Goal: Information Seeking & Learning: Learn about a topic

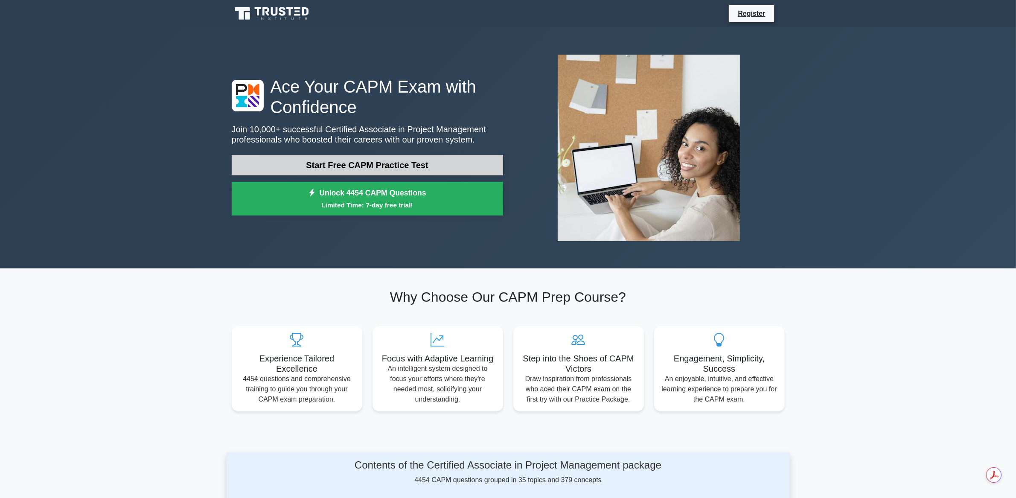
click at [360, 159] on link "Start Free CAPM Practice Test" at bounding box center [367, 165] width 271 height 20
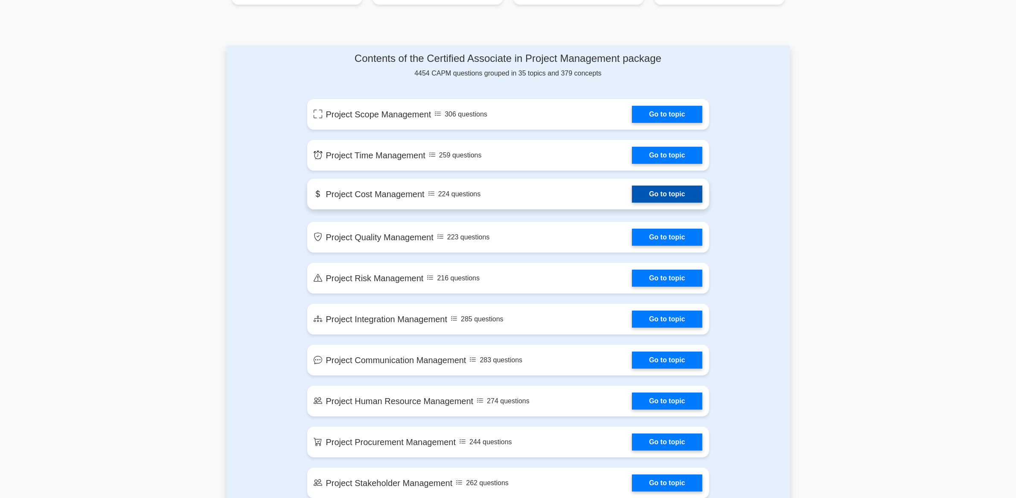
scroll to position [361, 0]
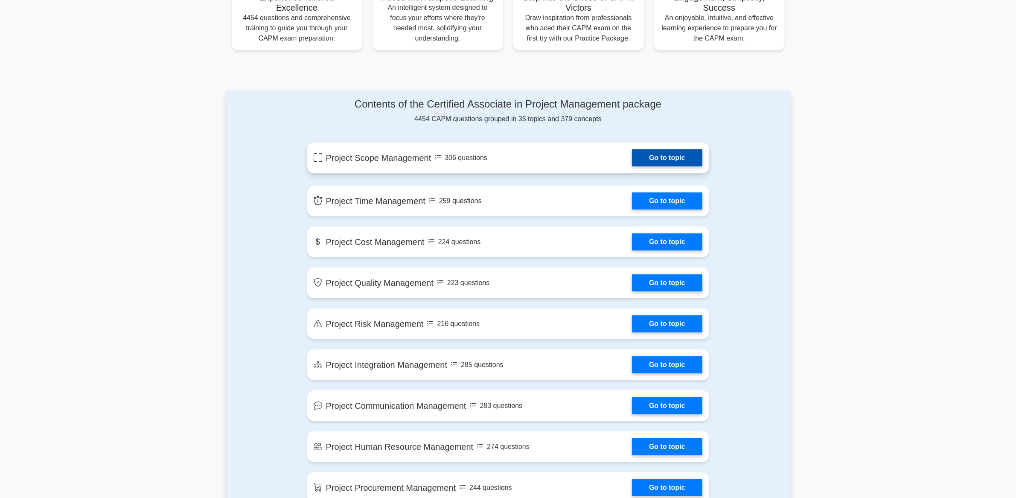
click at [656, 160] on link "Go to topic" at bounding box center [667, 157] width 70 height 17
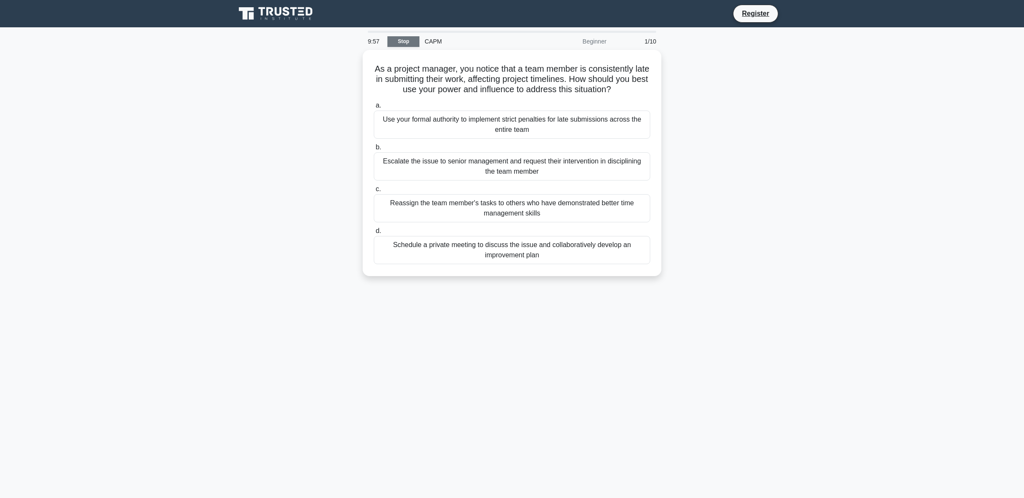
click at [406, 44] on link "Stop" at bounding box center [403, 41] width 32 height 11
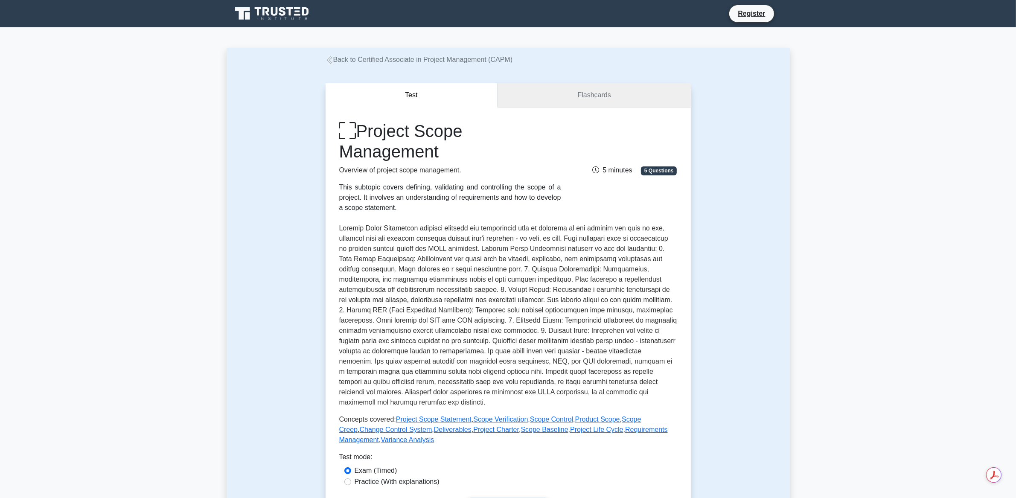
click at [595, 96] on link "Flashcards" at bounding box center [593, 95] width 193 height 24
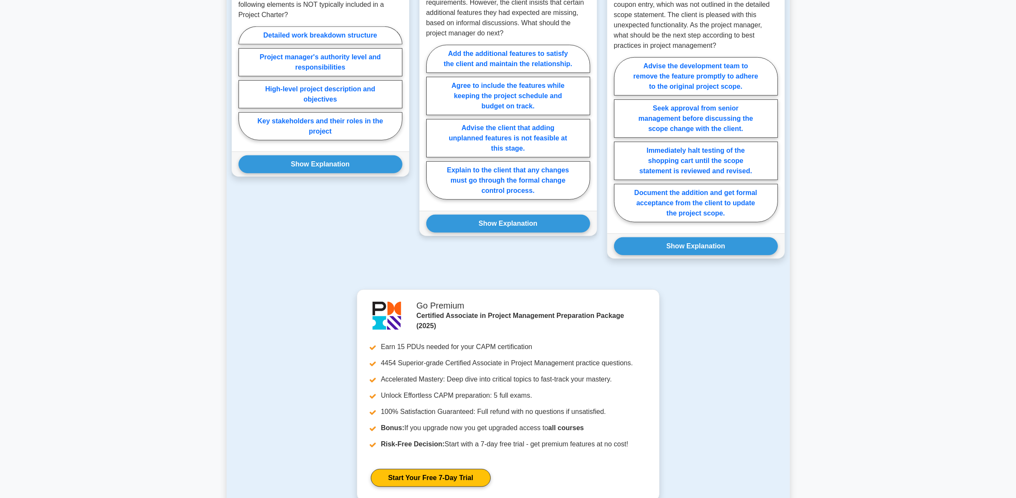
scroll to position [564, 0]
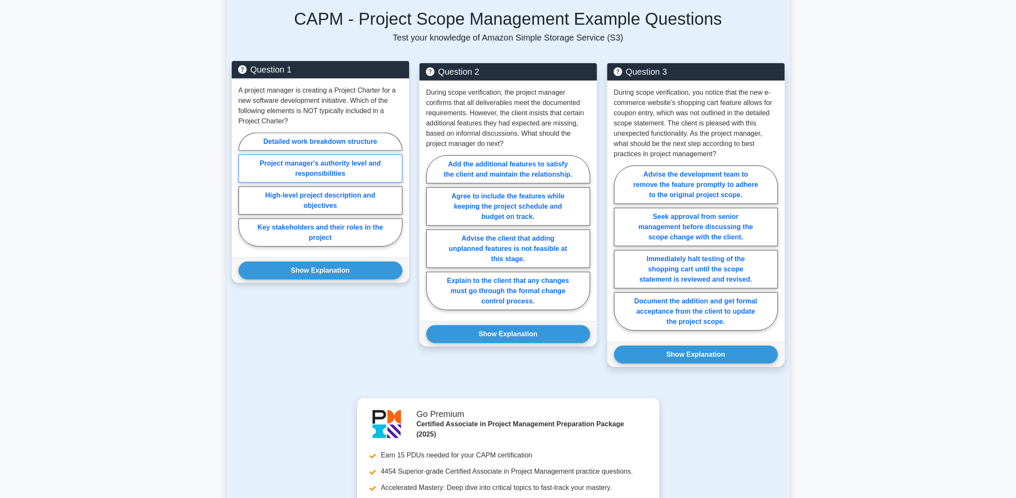
click at [335, 172] on label "Project manager's authority level and responsibilities" at bounding box center [320, 168] width 164 height 28
click at [244, 189] on input "Project manager's authority level and responsibilities" at bounding box center [241, 192] width 6 height 6
radio input "true"
click at [344, 165] on label "Project manager's authority level and responsibilities" at bounding box center [320, 168] width 164 height 28
click at [244, 189] on input "Project manager's authority level and responsibilities" at bounding box center [241, 192] width 6 height 6
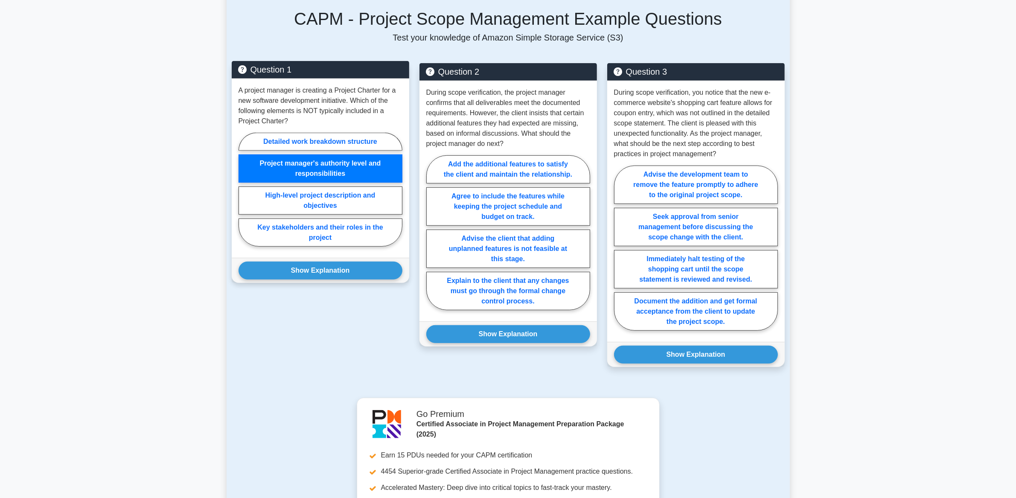
click at [354, 109] on p "A project manager is creating a Project Charter for a new software development …" at bounding box center [320, 105] width 164 height 41
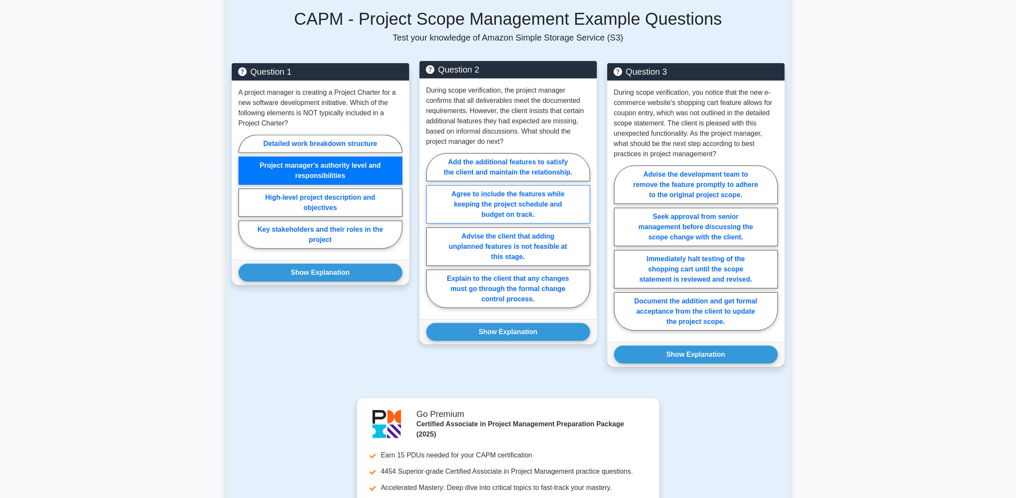
click at [504, 214] on label "Agree to include the features while keeping the project schedule and budget on …" at bounding box center [508, 204] width 164 height 38
click at [432, 230] on input "Agree to include the features while keeping the project schedule and budget on …" at bounding box center [429, 233] width 6 height 6
radio input "true"
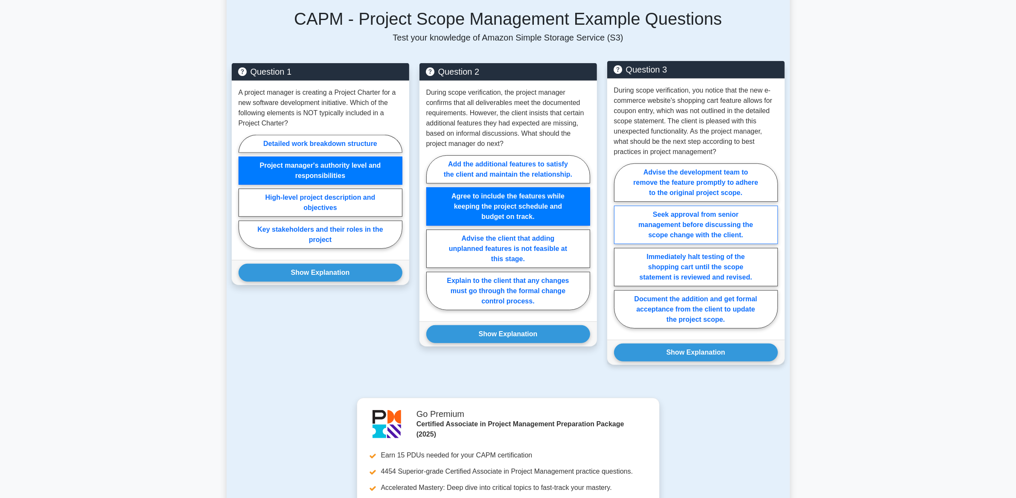
click at [693, 223] on label "Seek approval from senior management before discussing the scope change with th…" at bounding box center [696, 225] width 164 height 38
click at [619, 246] on input "Seek approval from senior management before discussing the scope change with th…" at bounding box center [617, 249] width 6 height 6
radio input "true"
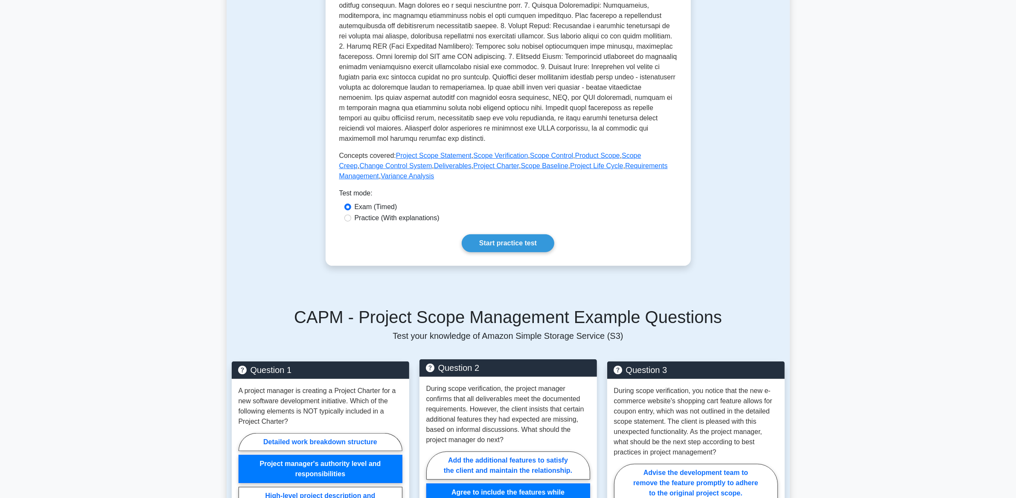
scroll to position [184, 0]
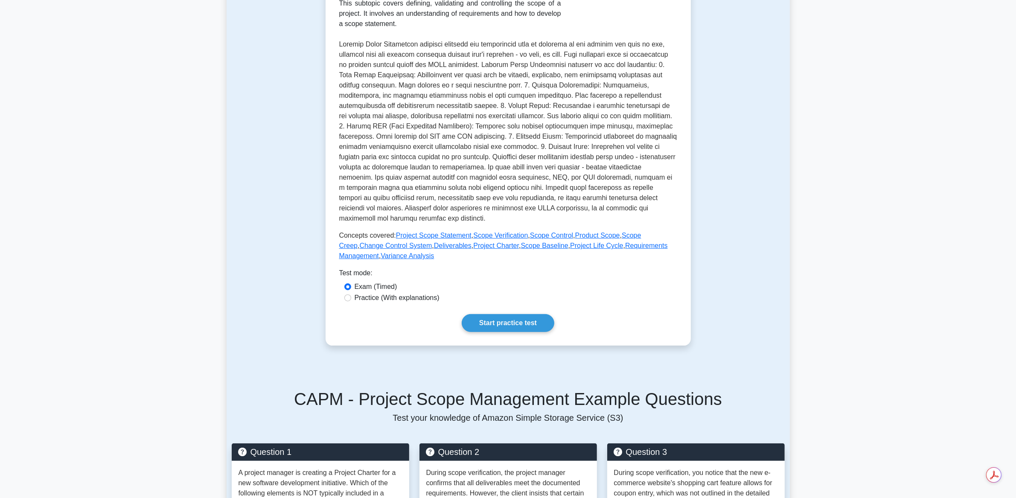
click at [420, 295] on label "Practice (With explanations)" at bounding box center [397, 298] width 85 height 10
click at [351, 295] on input "Practice (With explanations)" at bounding box center [347, 297] width 7 height 7
radio input "true"
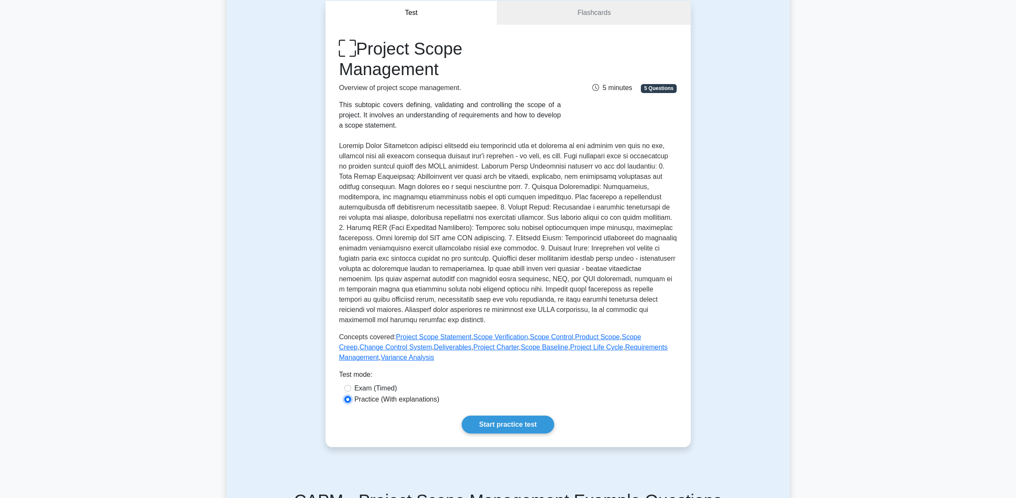
scroll to position [0, 0]
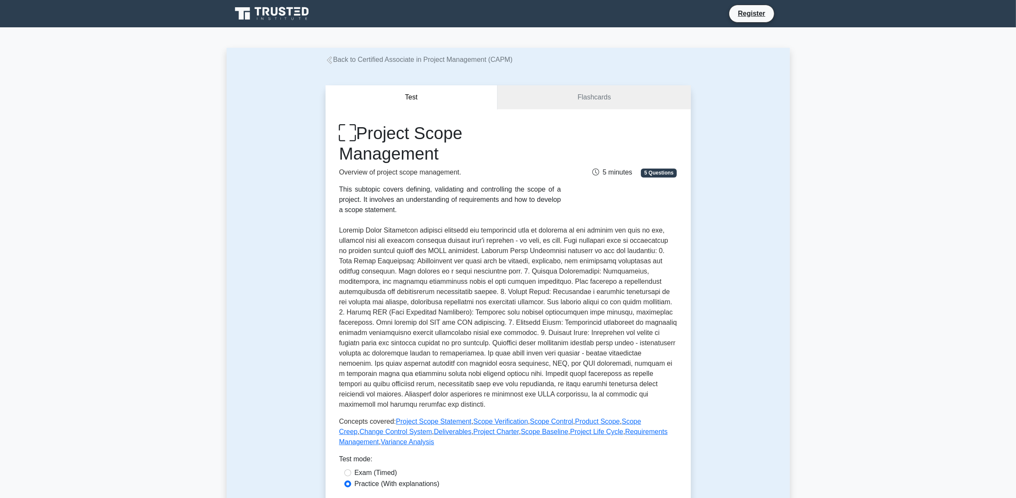
click at [333, 61] on link "Back to Certified Associate in Project Management (CAPM)" at bounding box center [419, 59] width 187 height 7
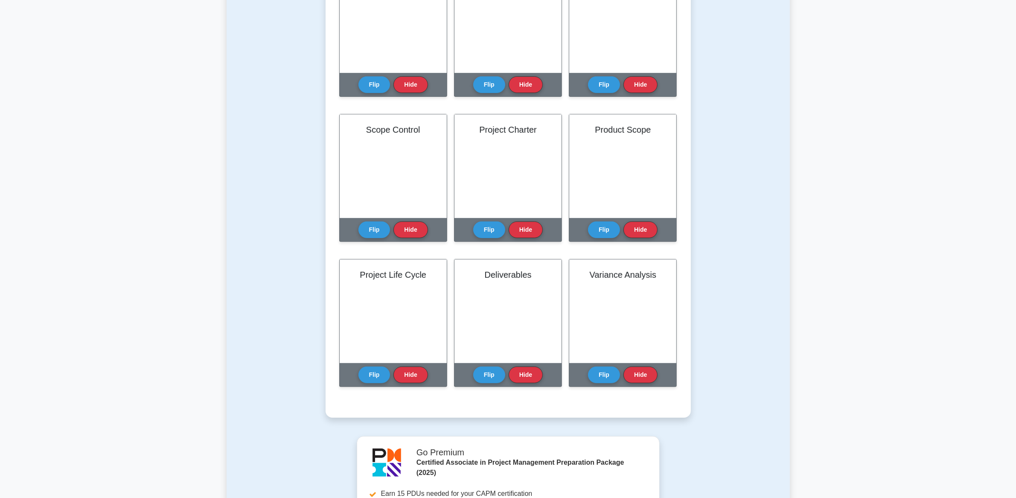
scroll to position [699, 0]
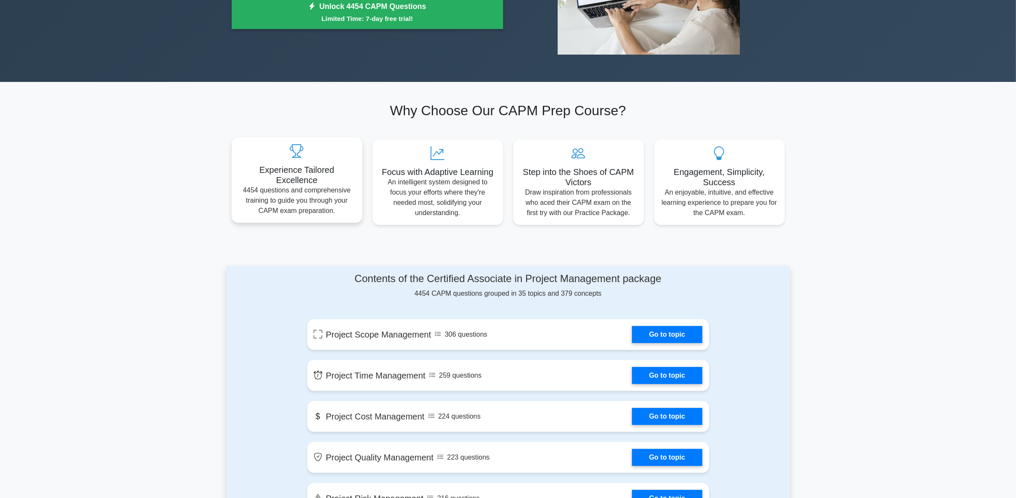
scroll to position [167, 0]
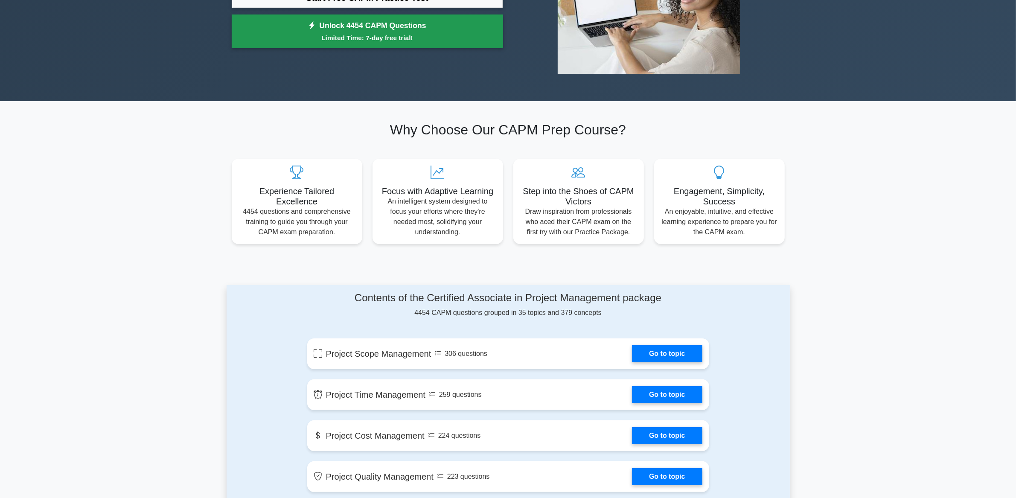
click at [366, 30] on link "Unlock 4454 CAPM Questions Limited Time: 7-day free trial!" at bounding box center [367, 32] width 271 height 34
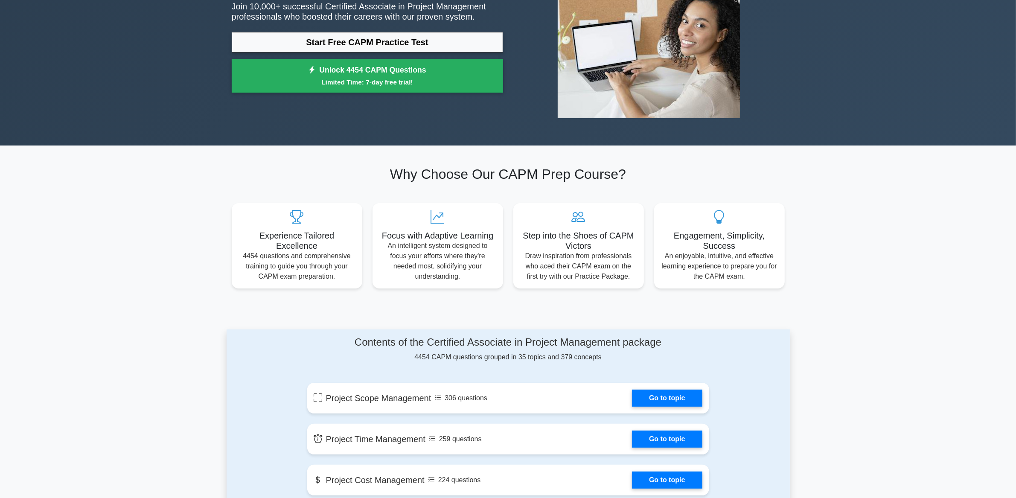
scroll to position [18, 0]
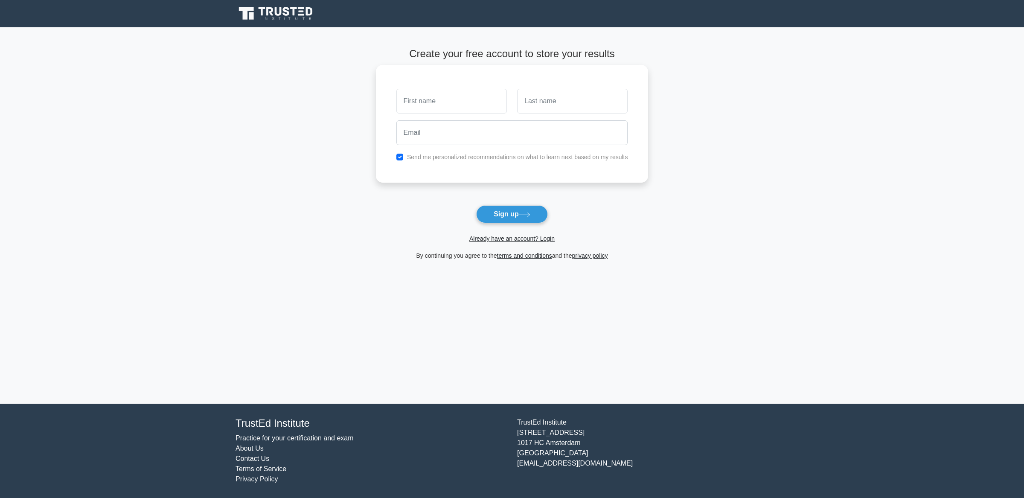
click at [420, 103] on input "text" at bounding box center [451, 101] width 111 height 25
click at [218, 214] on main "Create your free account to store your results Send me personalized recommendat…" at bounding box center [512, 215] width 1024 height 376
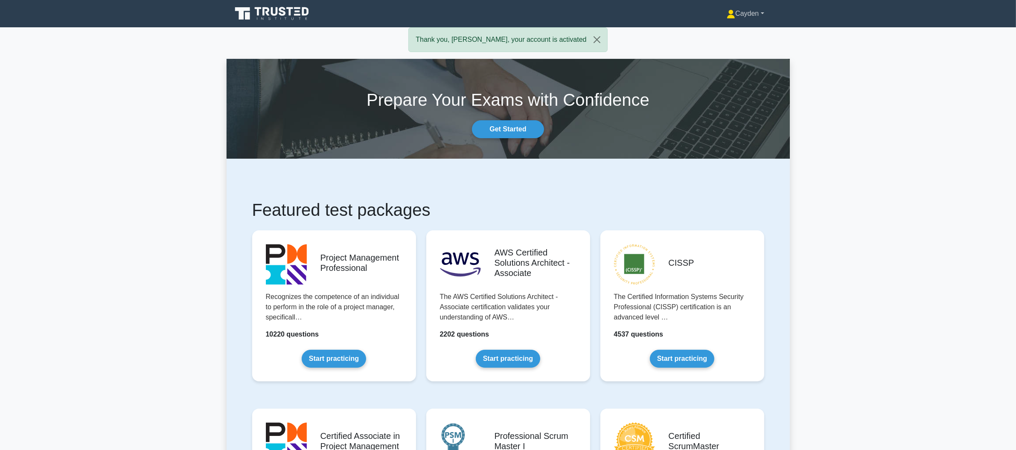
click at [758, 12] on link "Cayden" at bounding box center [745, 13] width 78 height 17
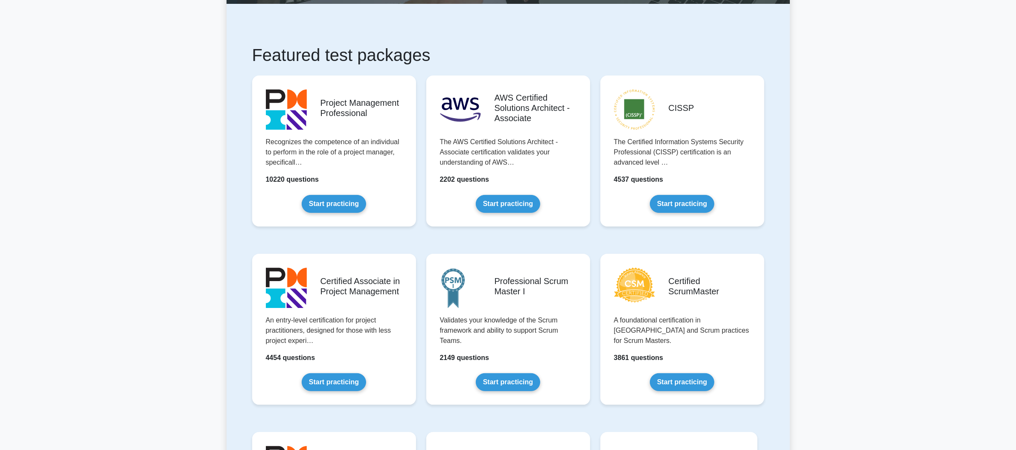
scroll to position [156, 0]
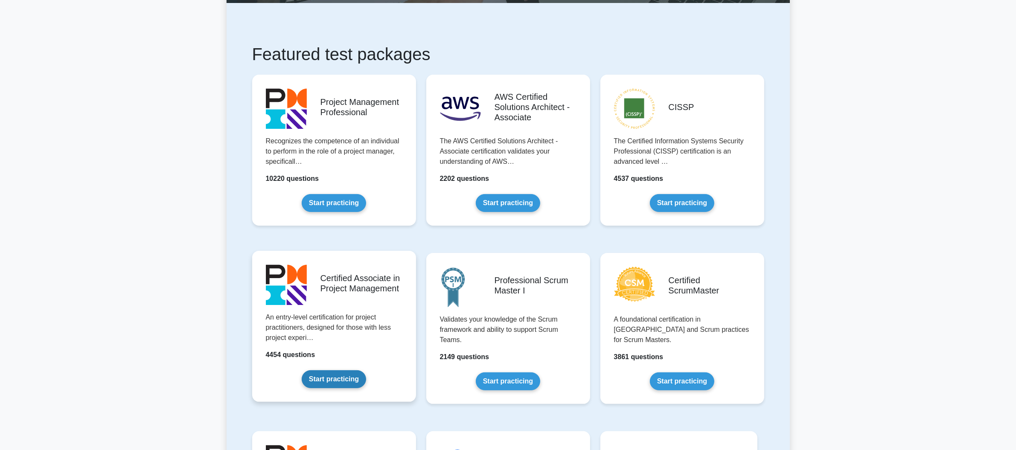
click at [366, 370] on link "Start practicing" at bounding box center [334, 379] width 64 height 18
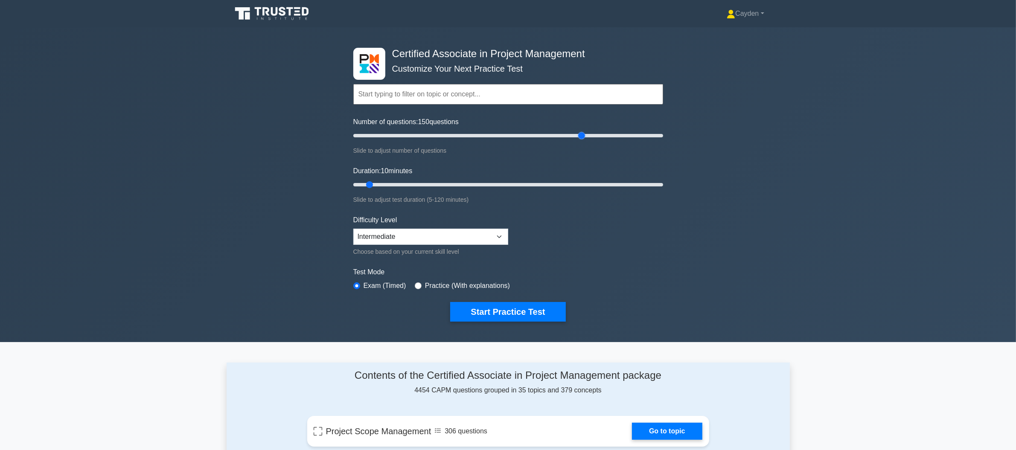
drag, startPoint x: 364, startPoint y: 136, endPoint x: 581, endPoint y: 151, distance: 216.9
type input "150"
click at [581, 141] on input "Number of questions: 150 questions" at bounding box center [508, 136] width 310 height 10
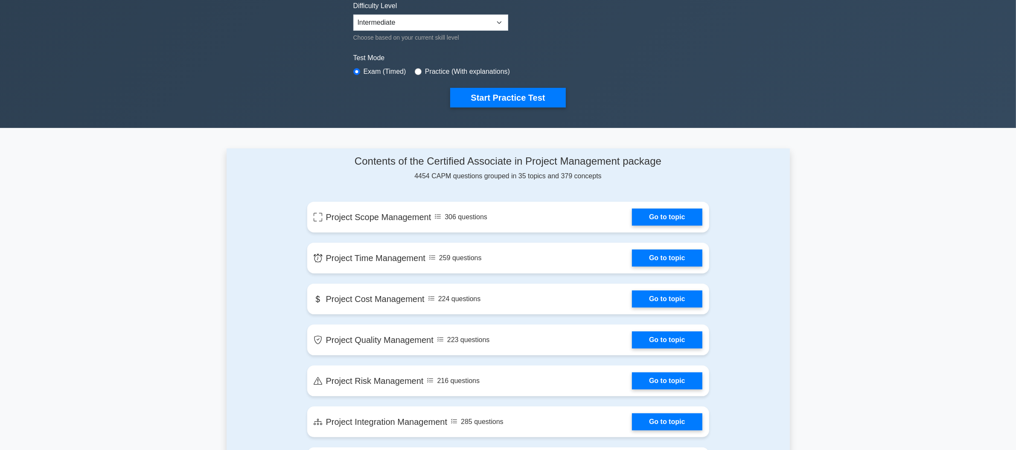
scroll to position [285, 0]
